Goal: Transaction & Acquisition: Purchase product/service

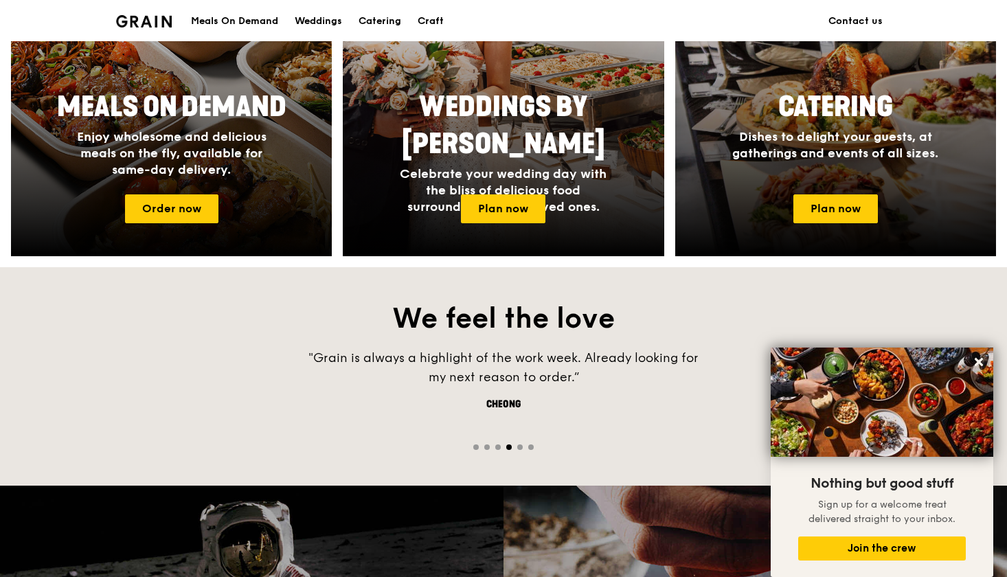
click at [256, 20] on div "Meals On Demand" at bounding box center [234, 21] width 87 height 41
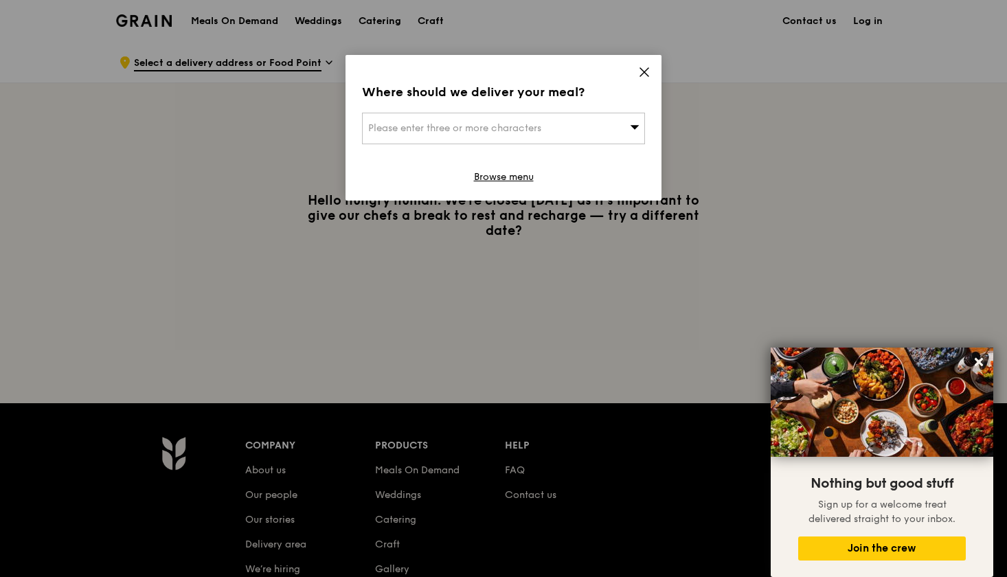
click at [597, 120] on div "Please enter three or more characters" at bounding box center [503, 129] width 283 height 32
type input "Scape"
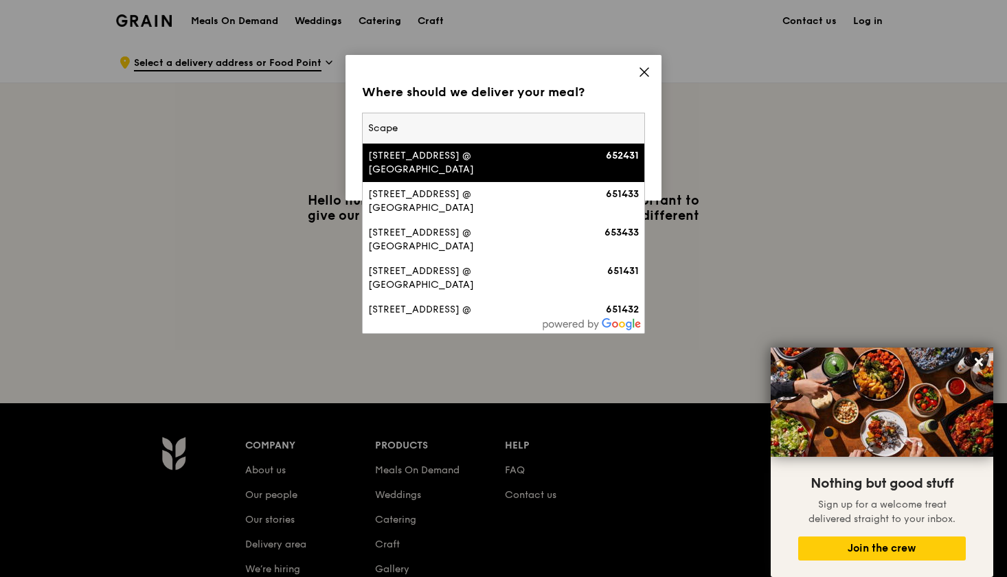
click at [613, 127] on input "Scape" at bounding box center [504, 128] width 282 height 30
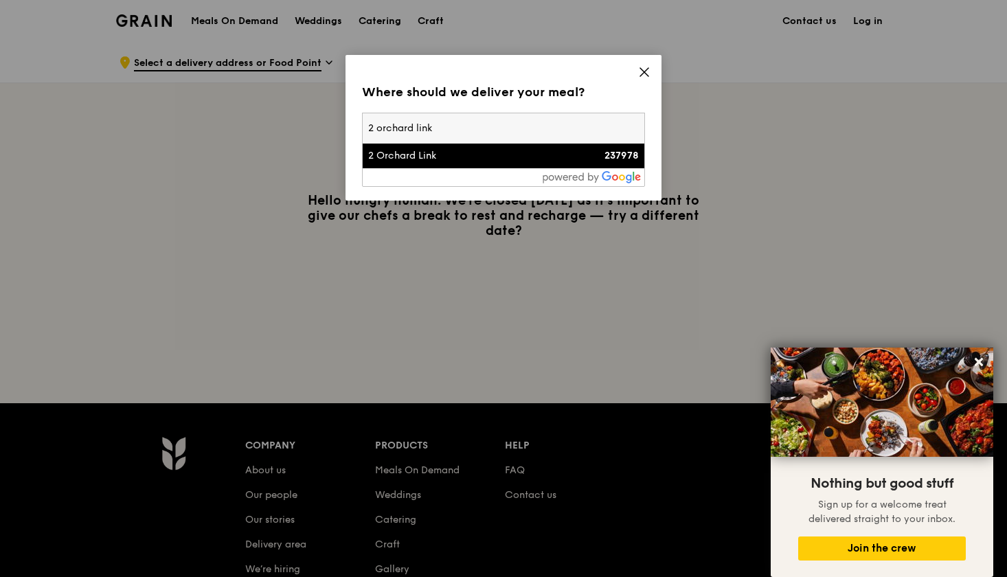
type input "2 orchard link"
click at [592, 161] on div "237978" at bounding box center [606, 156] width 68 height 14
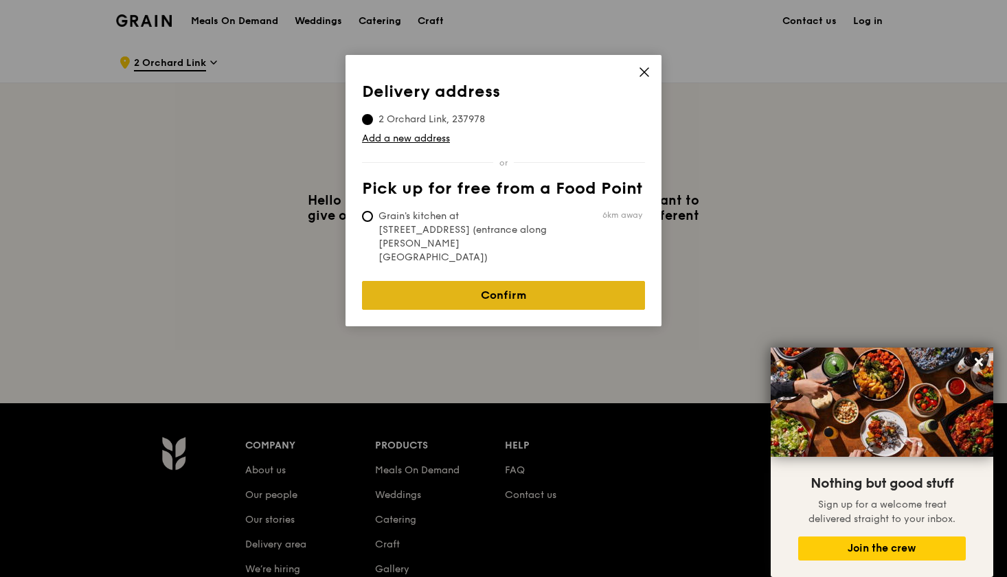
click at [492, 281] on link "Confirm" at bounding box center [503, 295] width 283 height 29
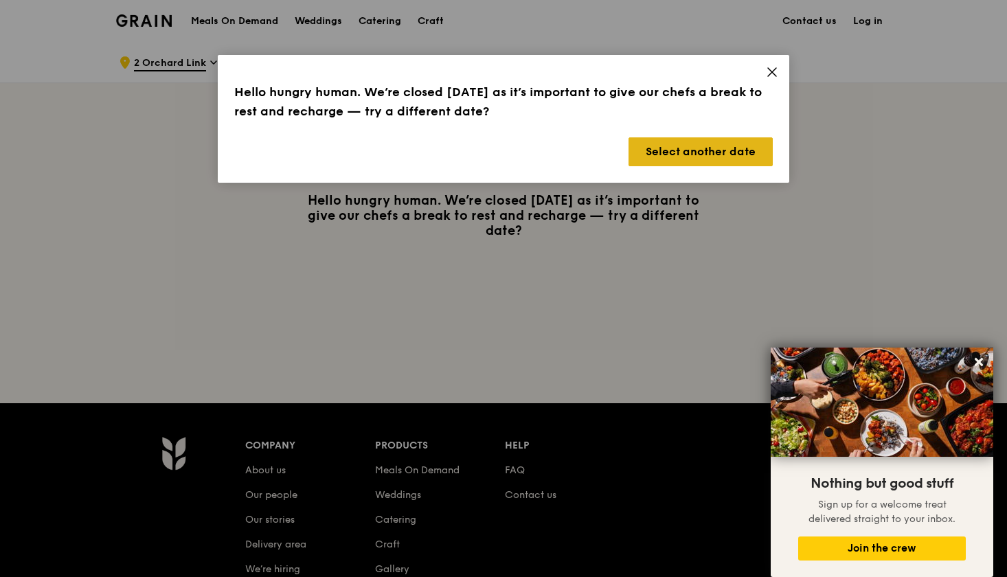
click at [696, 158] on button "Select another date" at bounding box center [701, 151] width 144 height 29
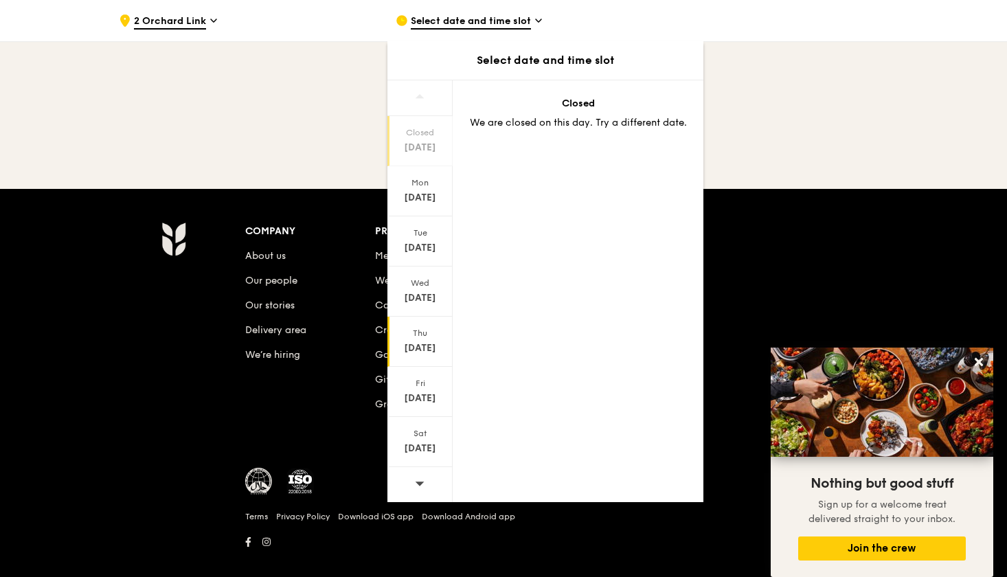
scroll to position [231, 0]
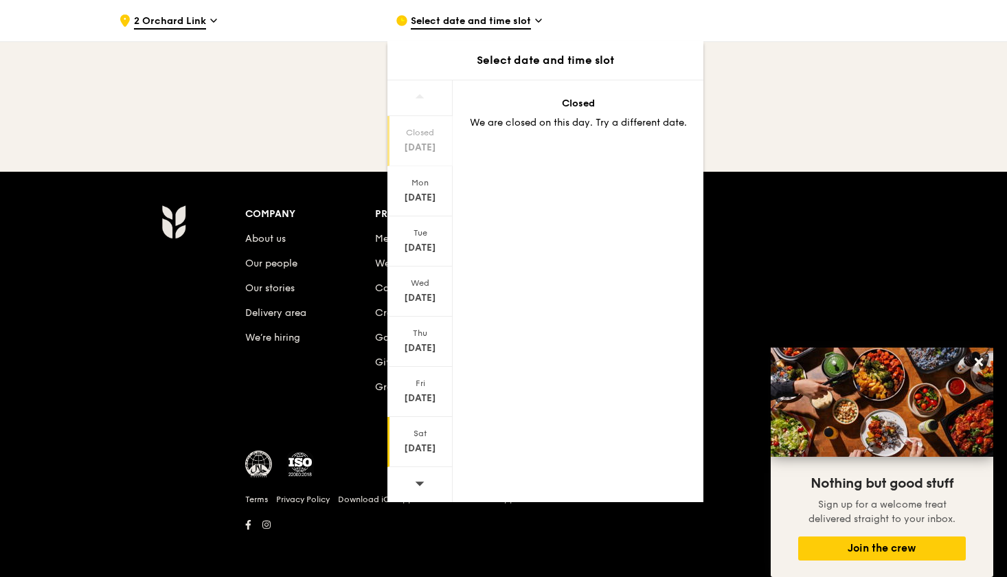
click at [422, 441] on div "[DATE]" at bounding box center [420, 442] width 65 height 50
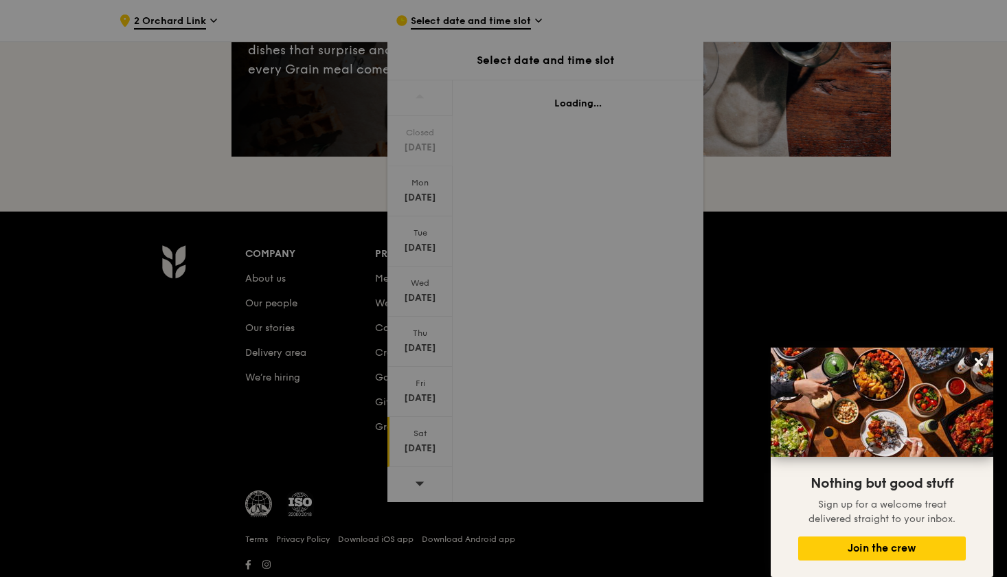
scroll to position [89, 0]
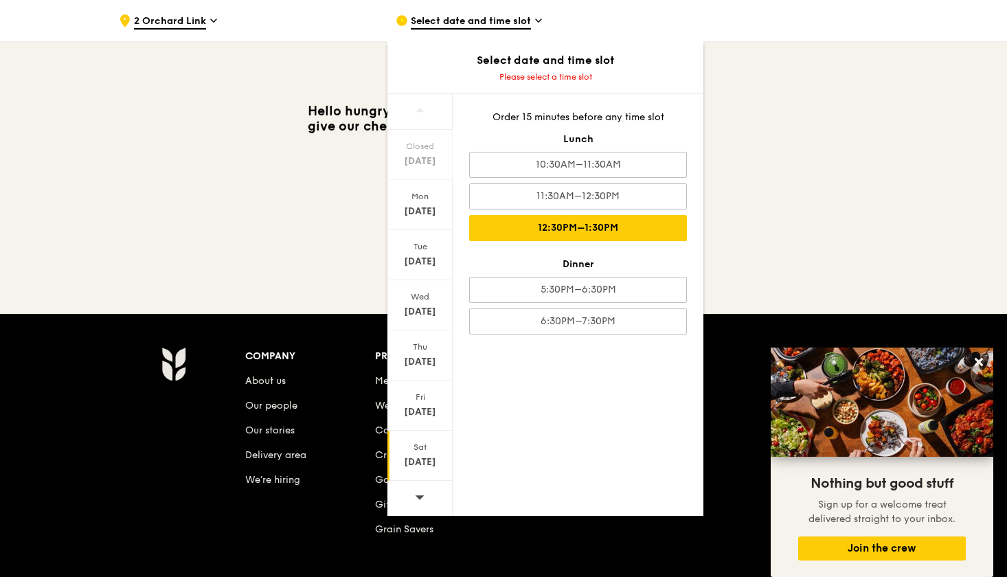
click at [577, 225] on div "12:30PM–1:30PM" at bounding box center [578, 228] width 218 height 26
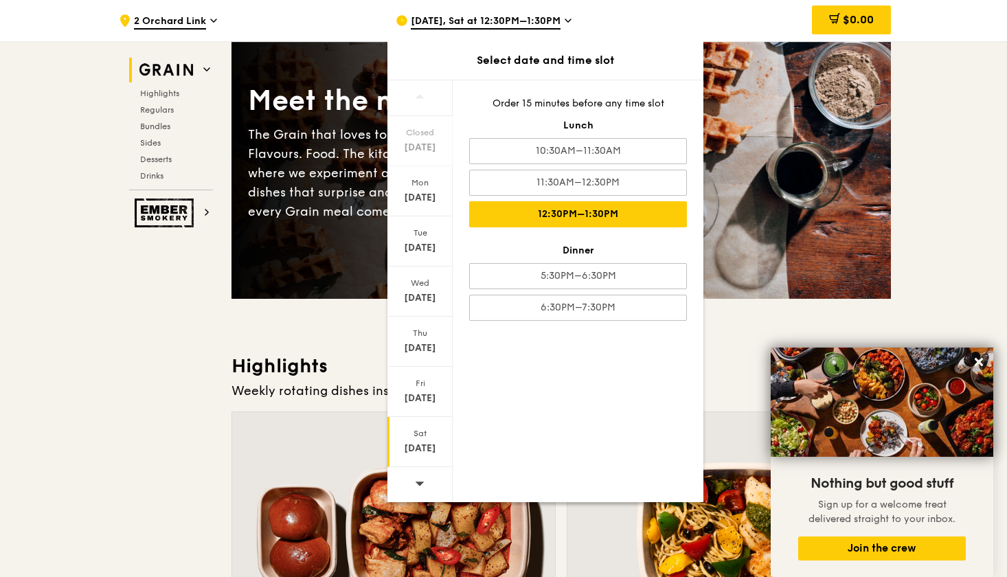
click at [882, 259] on div "Meet the new Grain The Grain that loves to play. With ingredients. Flavours. Fo…" at bounding box center [562, 154] width 660 height 289
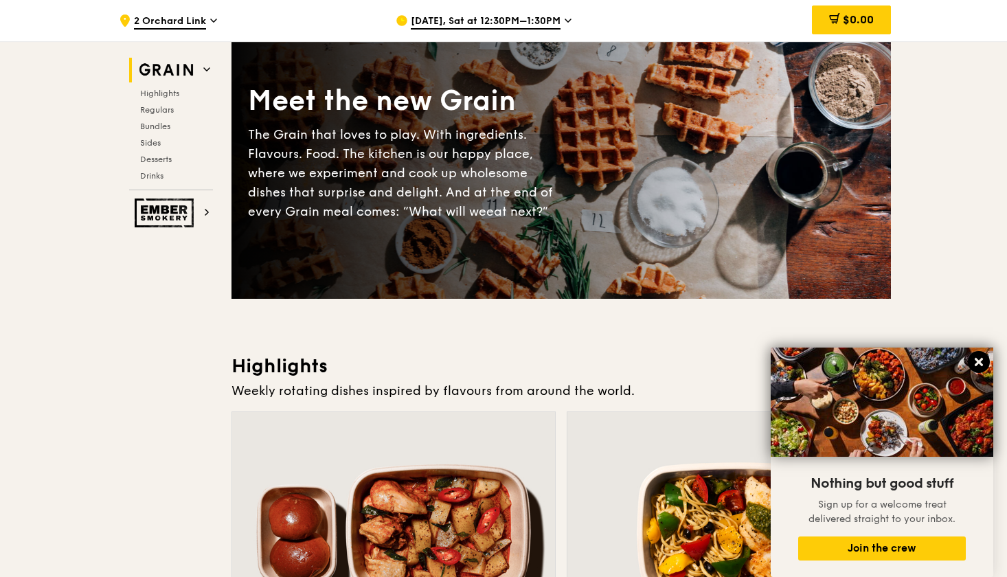
click at [988, 364] on button at bounding box center [979, 362] width 22 height 22
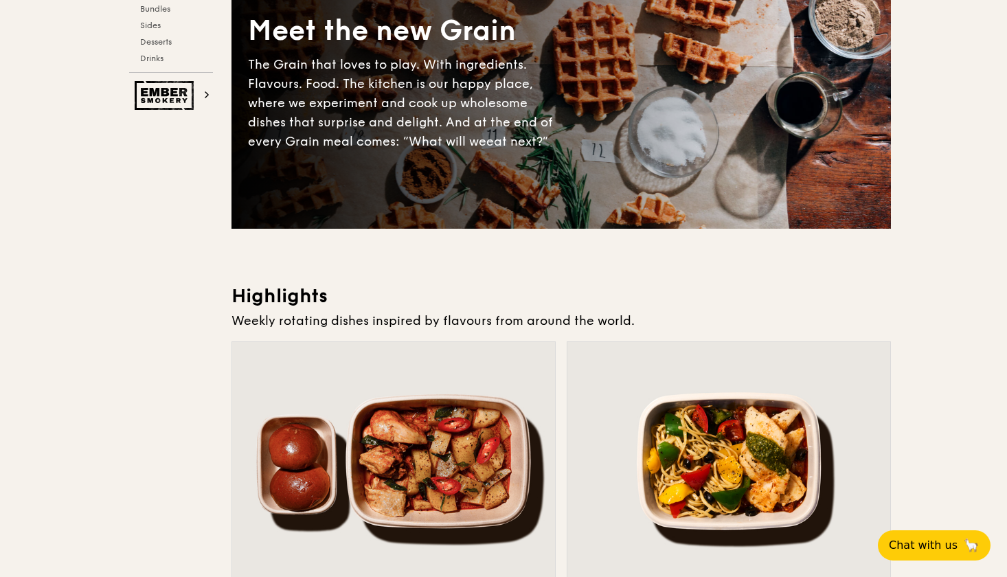
scroll to position [0, 0]
